Goal: Task Accomplishment & Management: Manage account settings

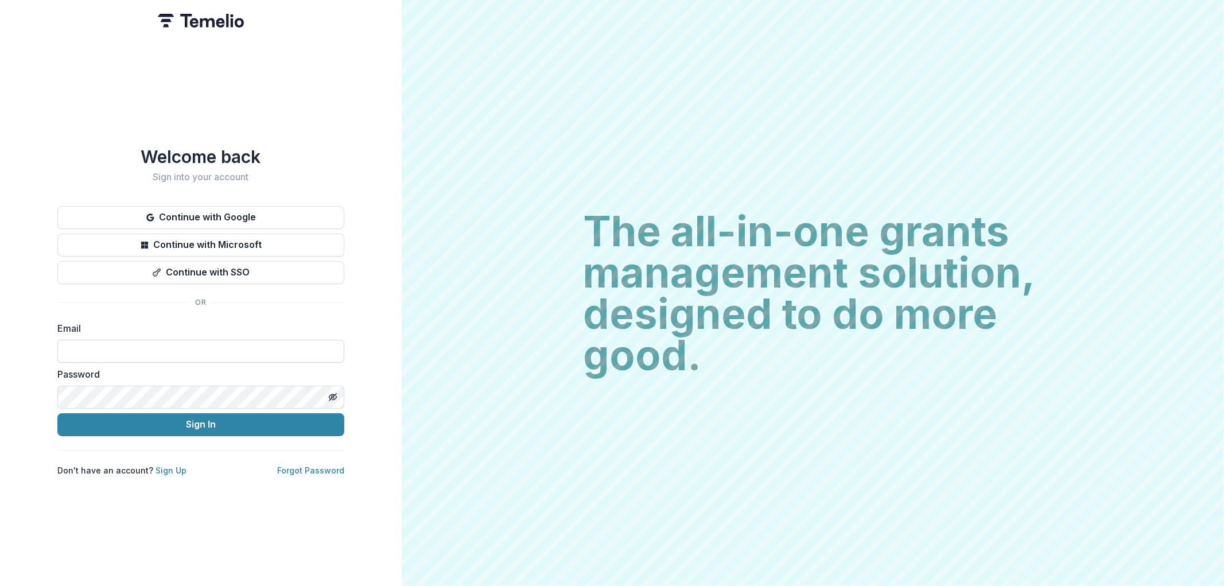
click at [126, 345] on input at bounding box center [200, 351] width 287 height 23
type input "**********"
click at [57, 413] on button "Sign In" at bounding box center [200, 424] width 287 height 23
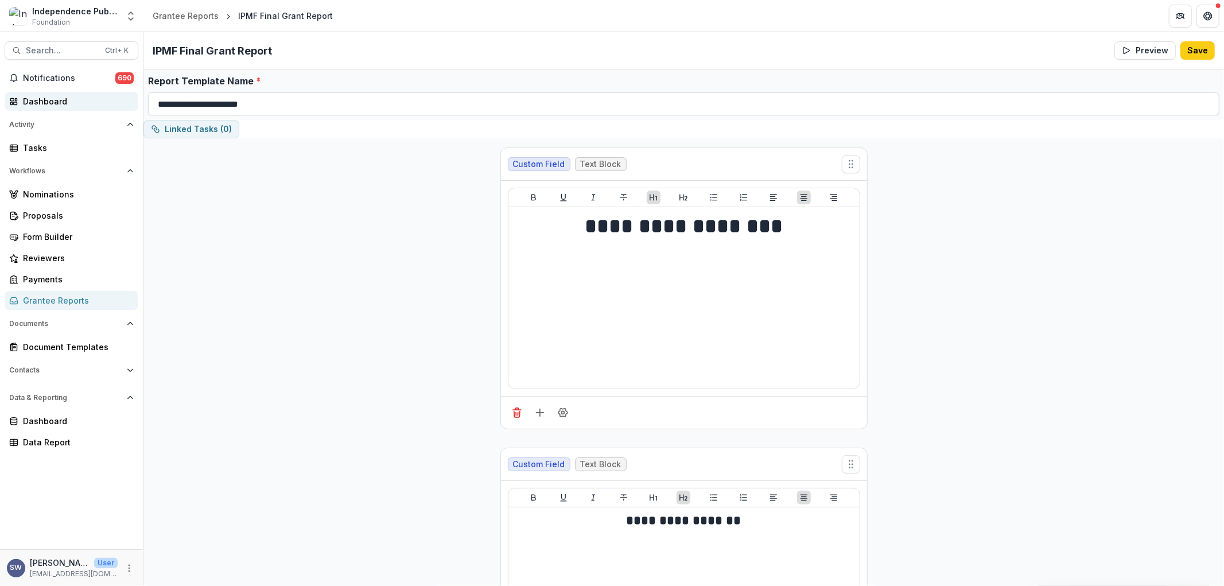
click at [64, 96] on div "Dashboard" at bounding box center [76, 101] width 106 height 12
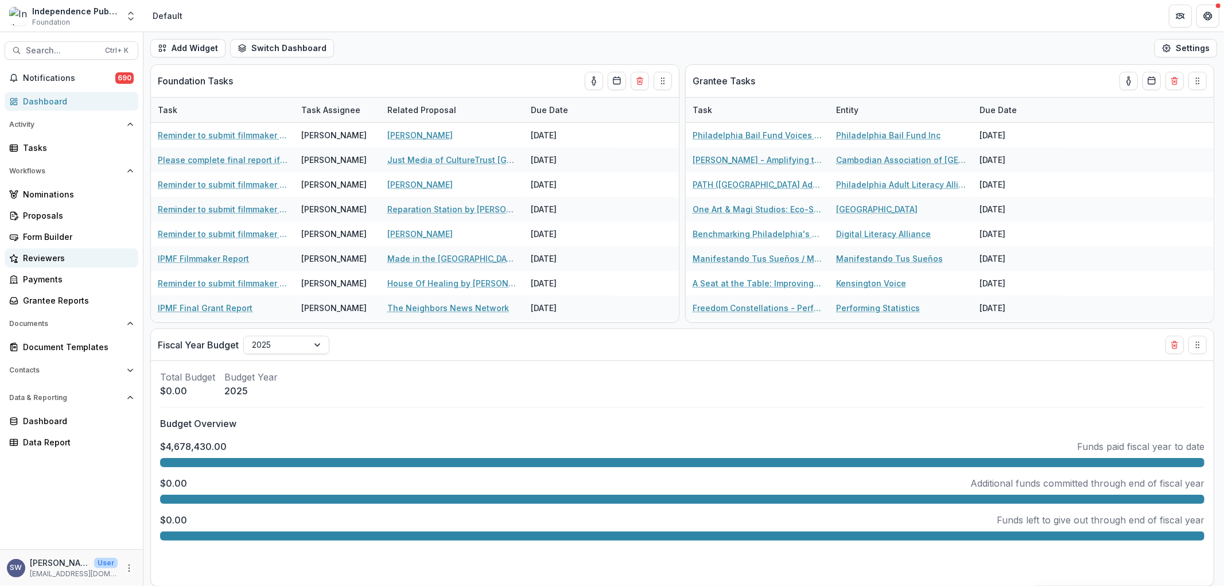
click at [64, 253] on div "Reviewers" at bounding box center [76, 258] width 106 height 12
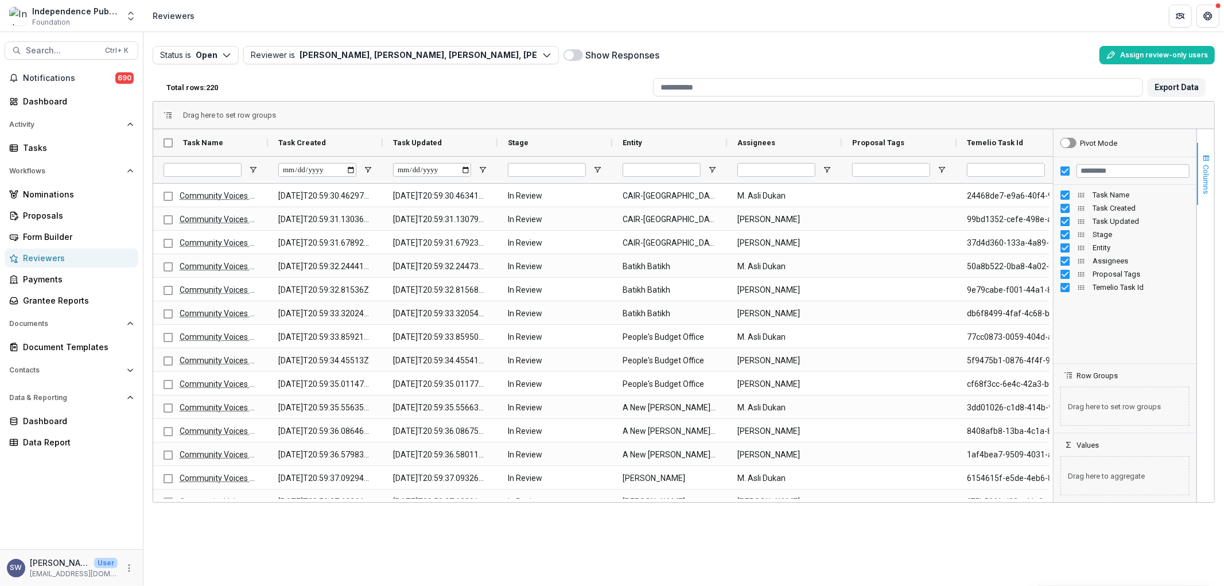
click at [1207, 153] on button "Columns" at bounding box center [1205, 174] width 17 height 62
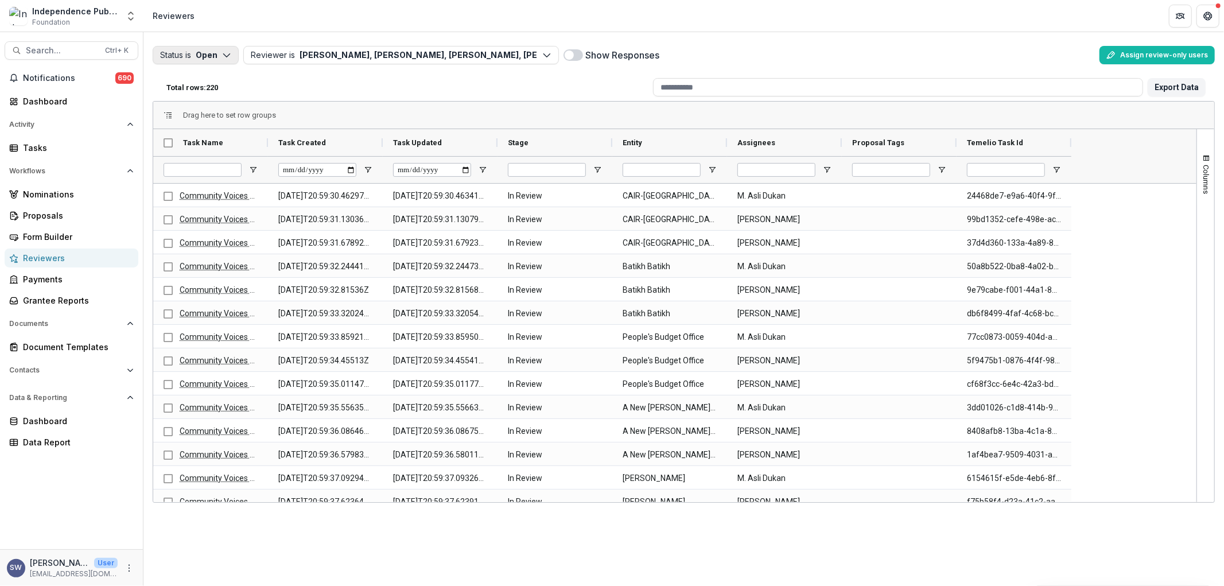
click at [194, 60] on button "Status is Open" at bounding box center [196, 55] width 86 height 18
click at [168, 79] on icon "button" at bounding box center [167, 82] width 7 height 6
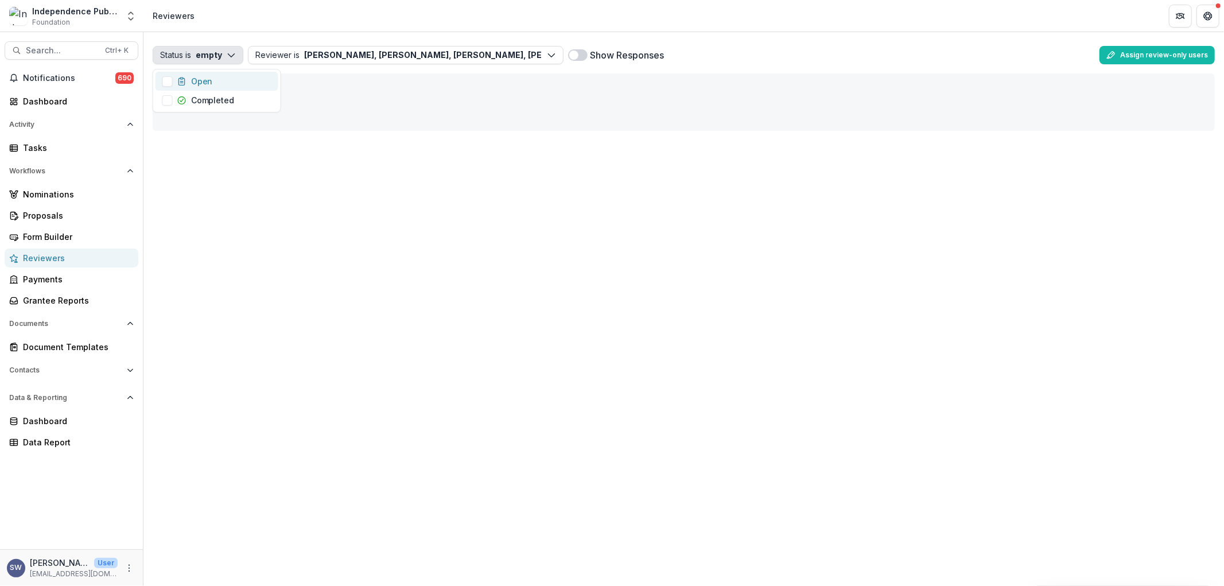
click at [196, 55] on button "Status is empty" at bounding box center [198, 55] width 91 height 18
click at [174, 49] on button "Status is empty" at bounding box center [198, 55] width 91 height 18
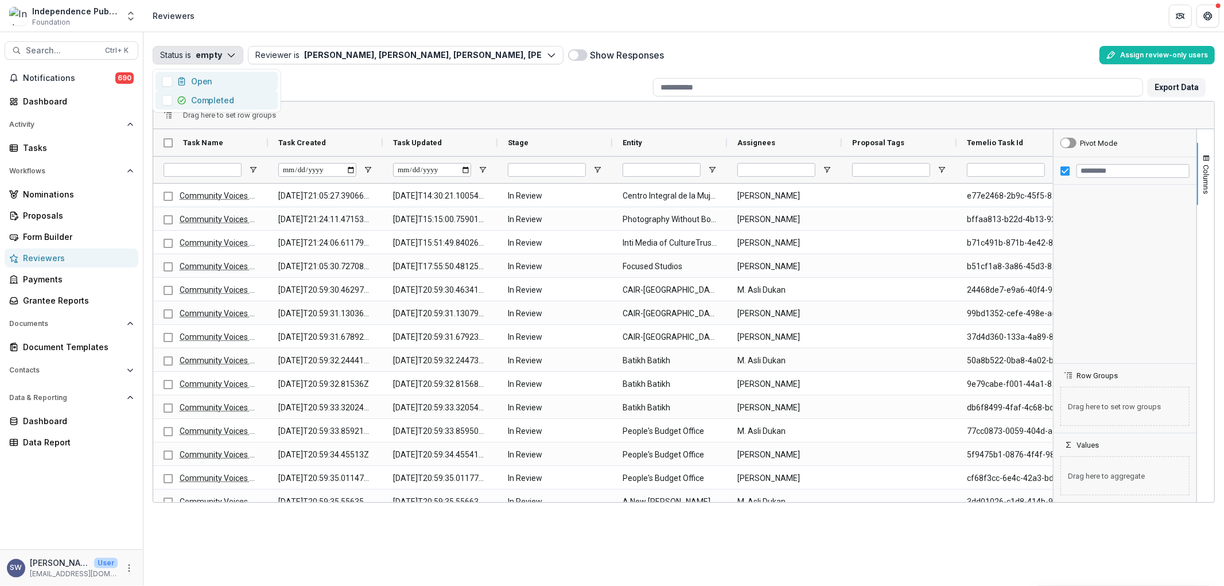
click at [164, 105] on span "button" at bounding box center [167, 100] width 10 height 10
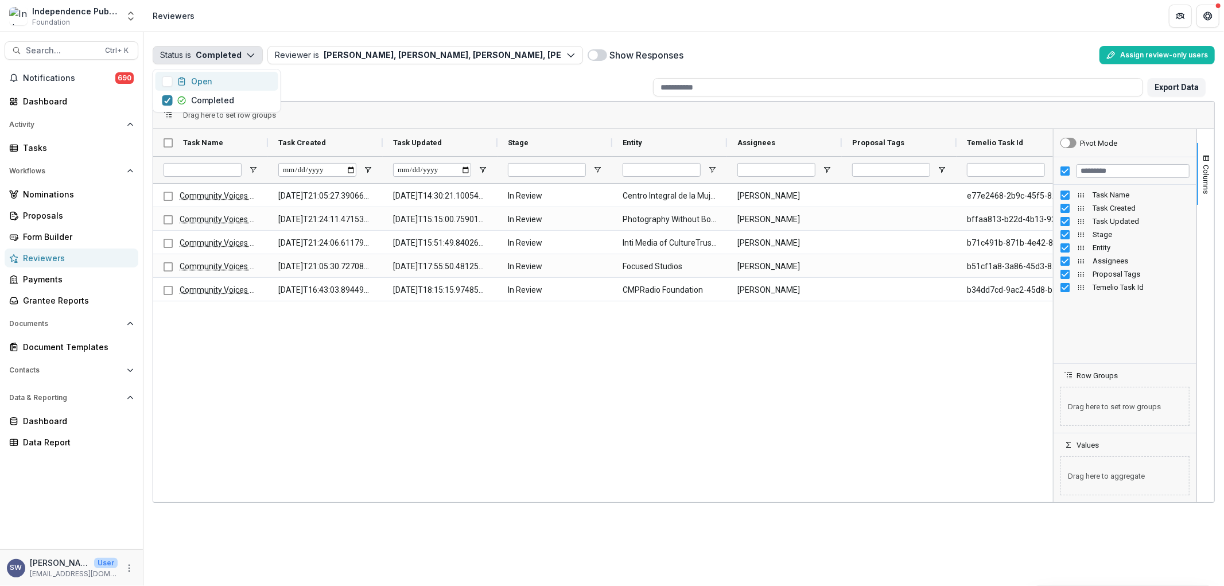
click at [733, 457] on div "Community Voices Application Evaluation 2025-09-22T21:05:27.390669Z 2025-10-09T…" at bounding box center [603, 341] width 900 height 315
drag, startPoint x: 706, startPoint y: 504, endPoint x: 738, endPoint y: 498, distance: 32.1
click at [738, 498] on div "Status is Completed Open Completed Reviewer is Carol Posso, Aisha Mershani, And…" at bounding box center [683, 309] width 1081 height 554
drag, startPoint x: 742, startPoint y: 497, endPoint x: 802, endPoint y: 487, distance: 61.1
click at [771, 497] on div "Community Voices Application Evaluation 2025-09-22T21:05:27.390669Z 2025-10-09T…" at bounding box center [603, 341] width 900 height 315
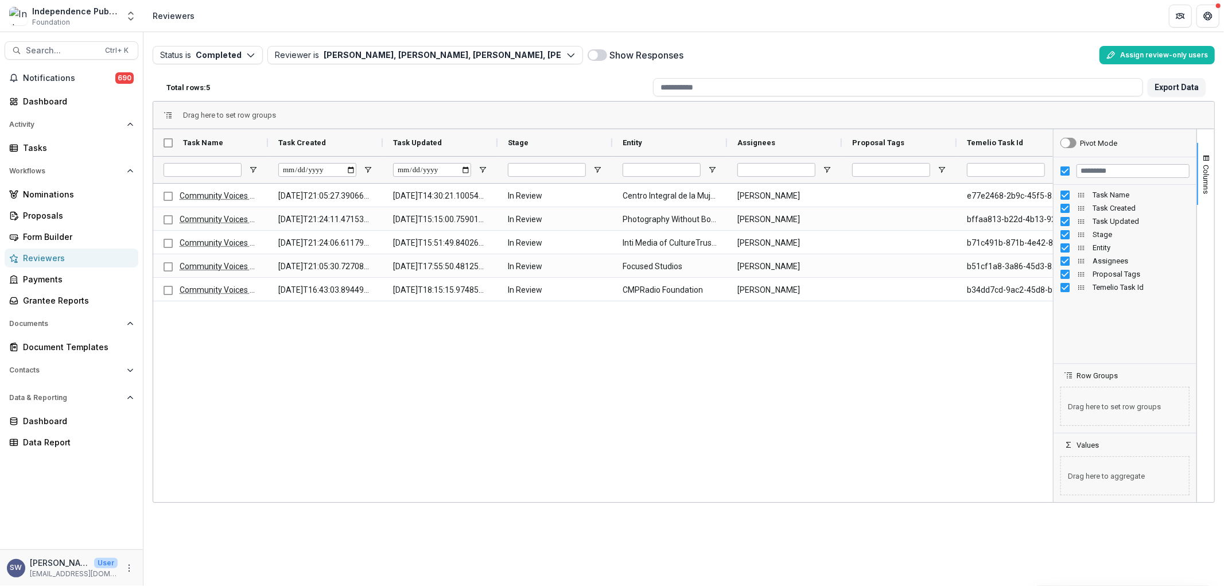
click at [845, 443] on div "Community Voices Application Evaluation 2025-09-22T21:05:27.390669Z 2025-10-09T…" at bounding box center [603, 341] width 900 height 315
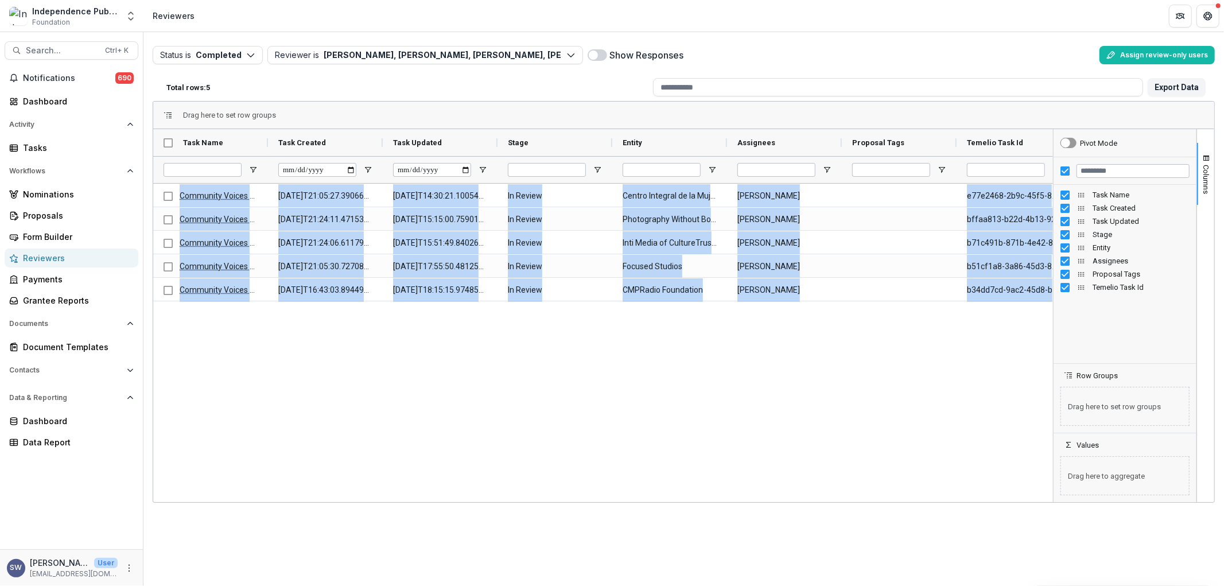
drag, startPoint x: 928, startPoint y: 503, endPoint x: 954, endPoint y: 495, distance: 26.5
click at [954, 495] on div "Status is Completed Open Completed Reviewer is Carol Posso, Aisha Mershani, And…" at bounding box center [683, 309] width 1081 height 554
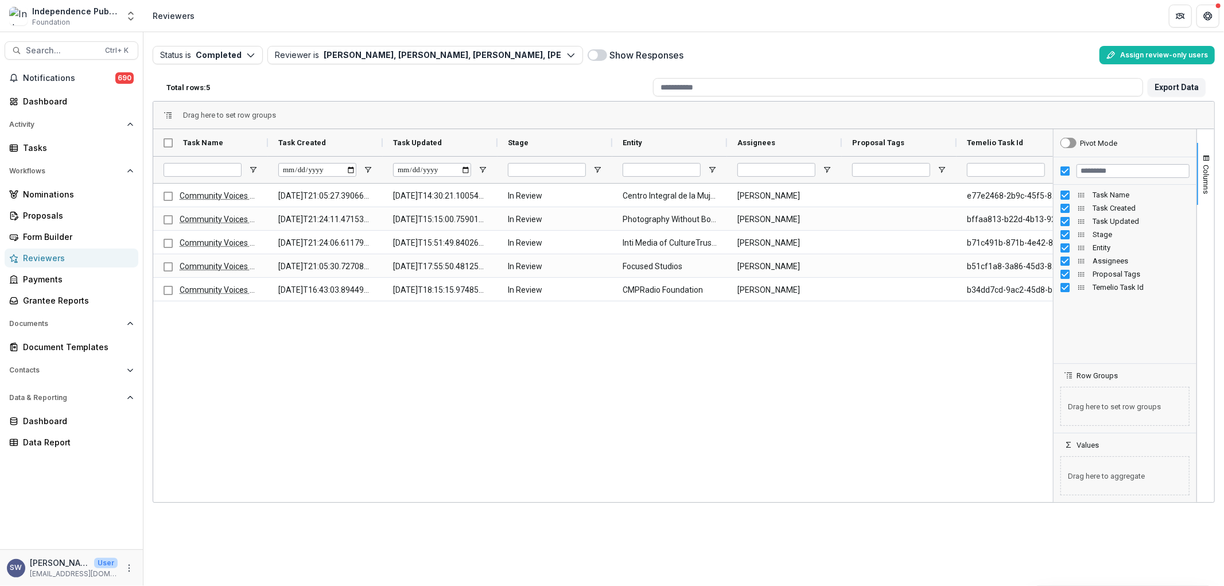
click at [869, 448] on div "Community Voices Application Evaluation 2025-09-22T21:05:27.390669Z 2025-10-09T…" at bounding box center [603, 341] width 900 height 315
click at [129, 569] on icon "More" at bounding box center [129, 568] width 9 height 9
click at [205, 565] on button "Logout" at bounding box center [204, 562] width 123 height 19
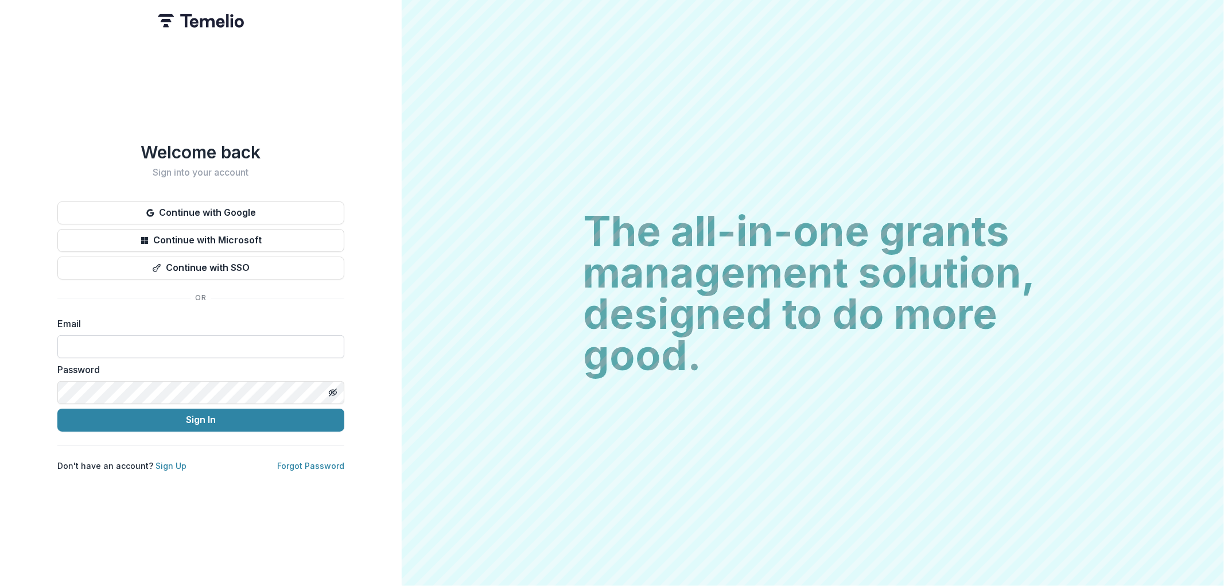
click at [174, 353] on input at bounding box center [200, 346] width 287 height 23
type input "**********"
click at [561, 399] on div "The all-in-one grants management solution, designed to do more good. The all-in…" at bounding box center [813, 293] width 822 height 586
click at [10, 396] on div "**********" at bounding box center [201, 293] width 402 height 586
click at [232, 419] on button "Sign In" at bounding box center [200, 420] width 287 height 23
